Goal: Task Accomplishment & Management: Manage account settings

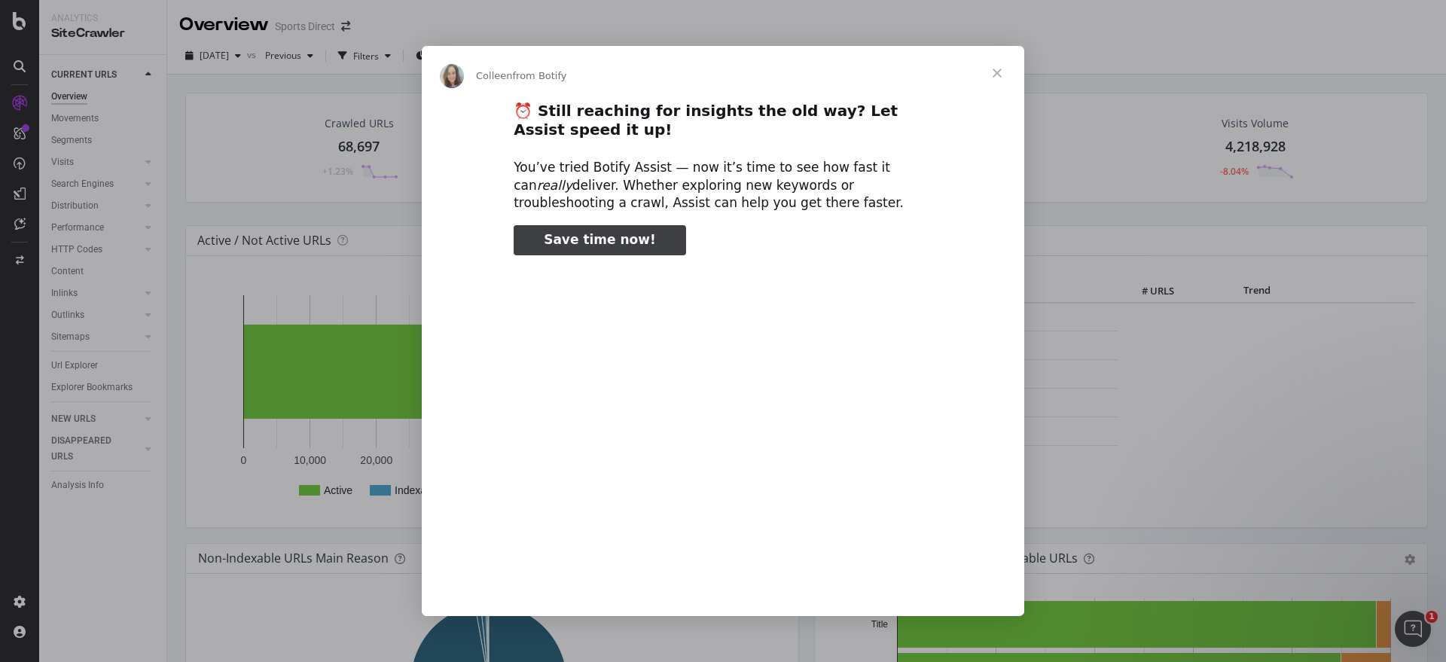
type input "102242"
click at [993, 75] on span "Close" at bounding box center [997, 73] width 54 height 54
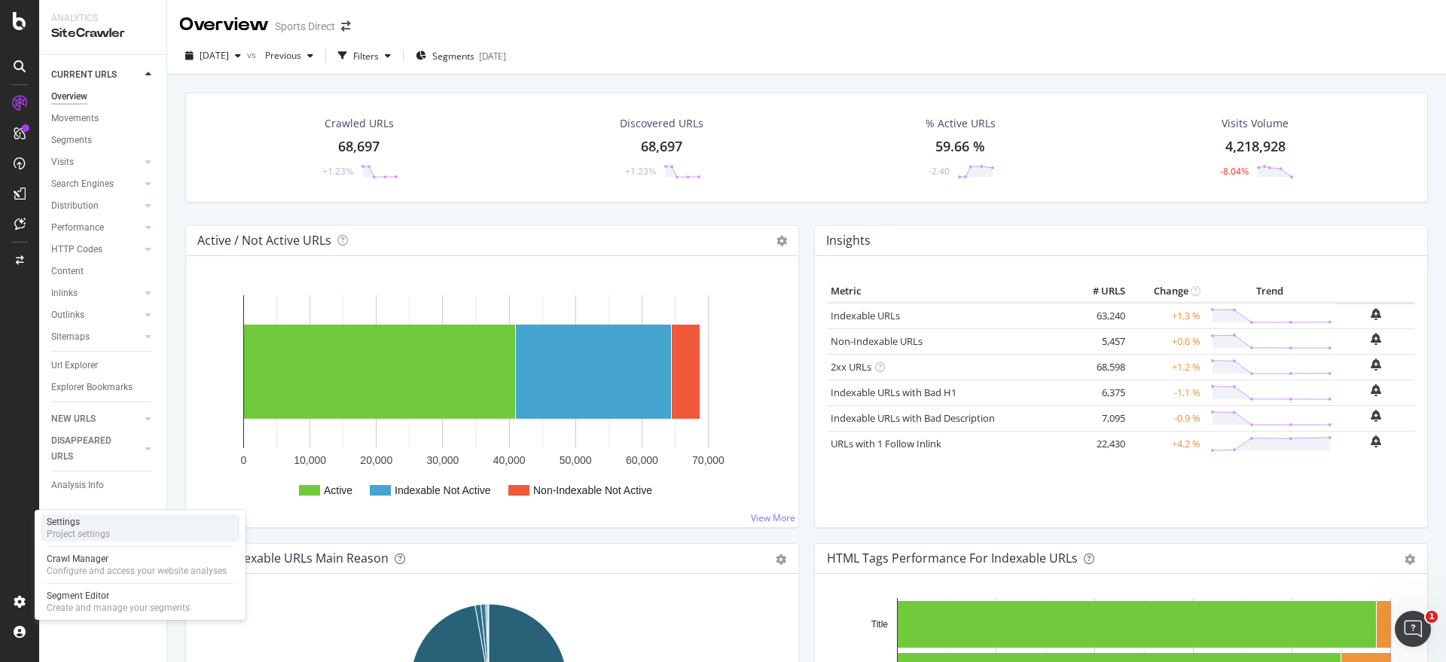
click at [118, 534] on div "Settings Project settings" at bounding box center [140, 528] width 199 height 27
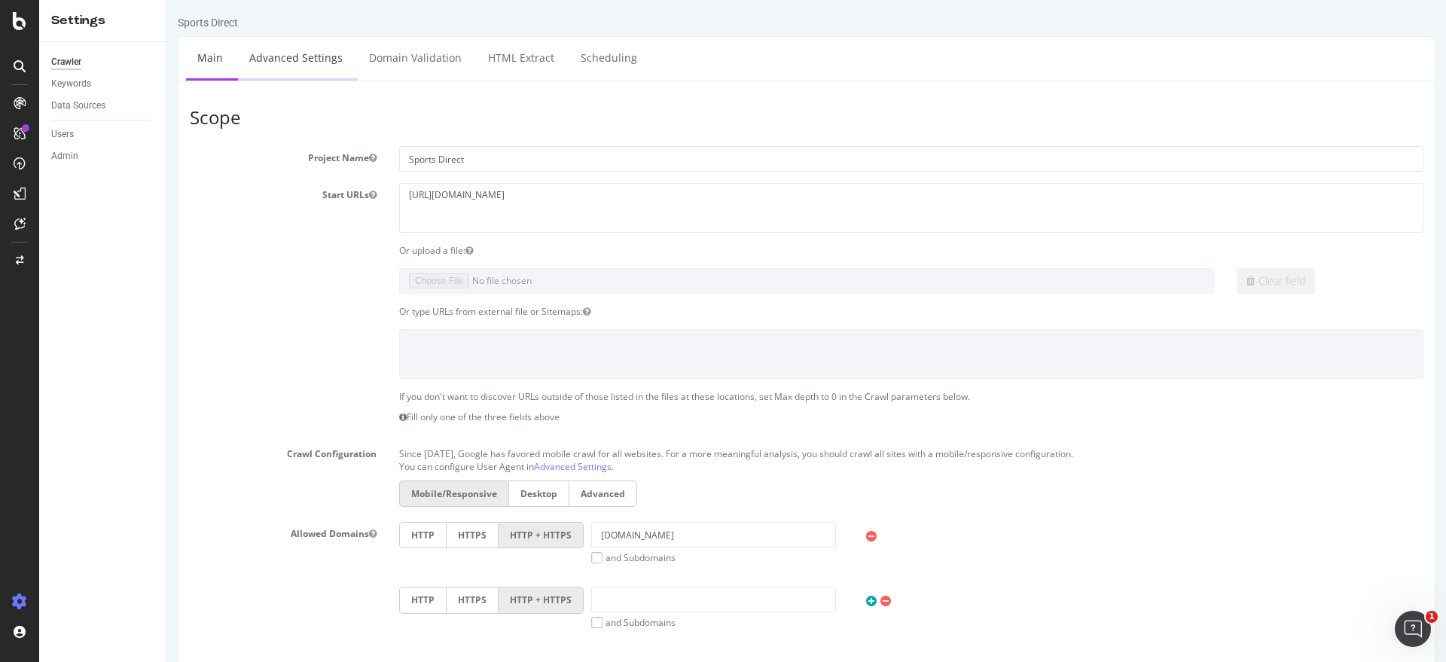
click at [303, 57] on link "Advanced Settings" at bounding box center [296, 57] width 116 height 41
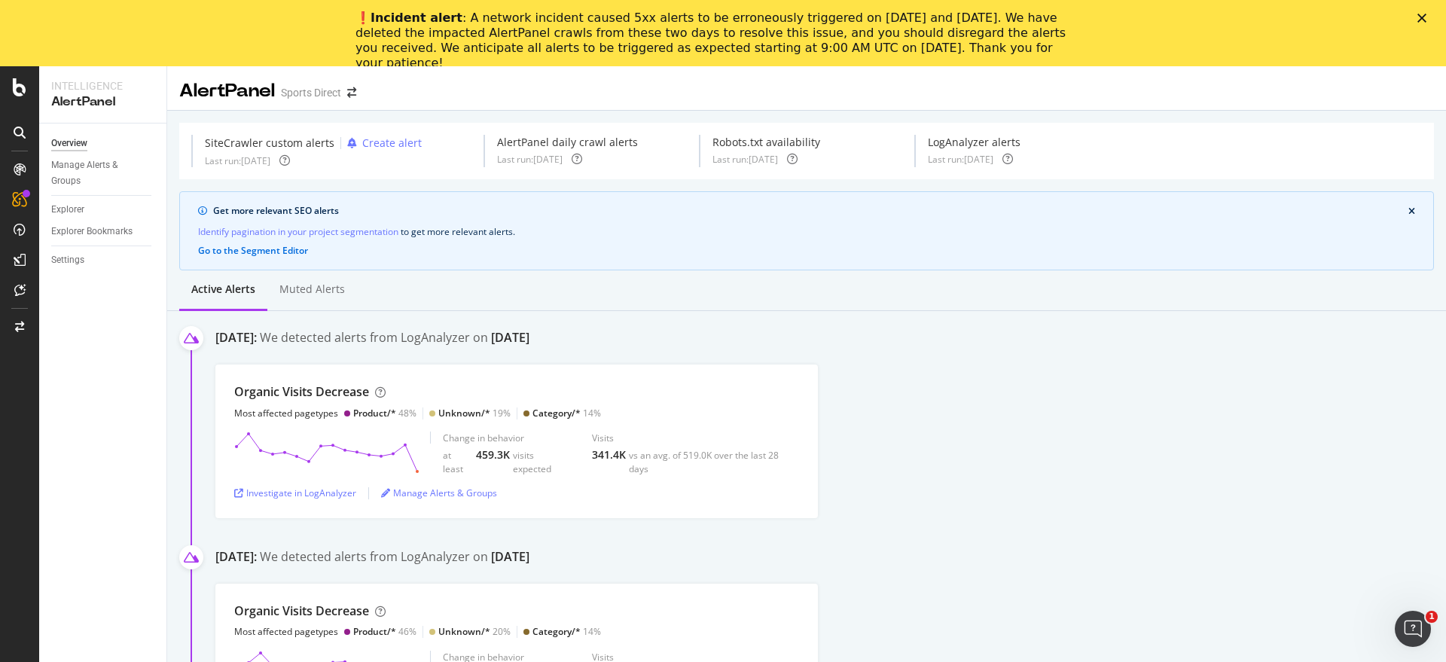
click at [1422, 14] on icon "Close" at bounding box center [1422, 18] width 9 height 9
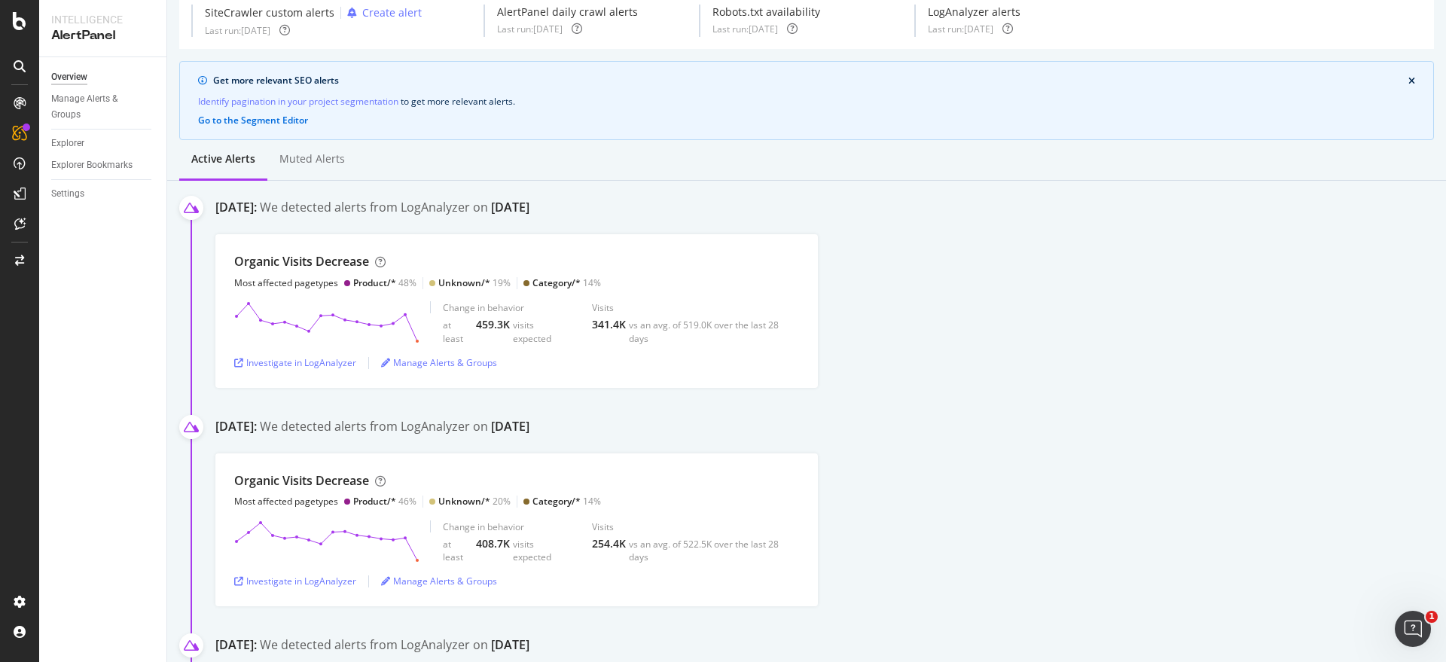
scroll to position [94, 0]
